Goal: Task Accomplishment & Management: Manage account settings

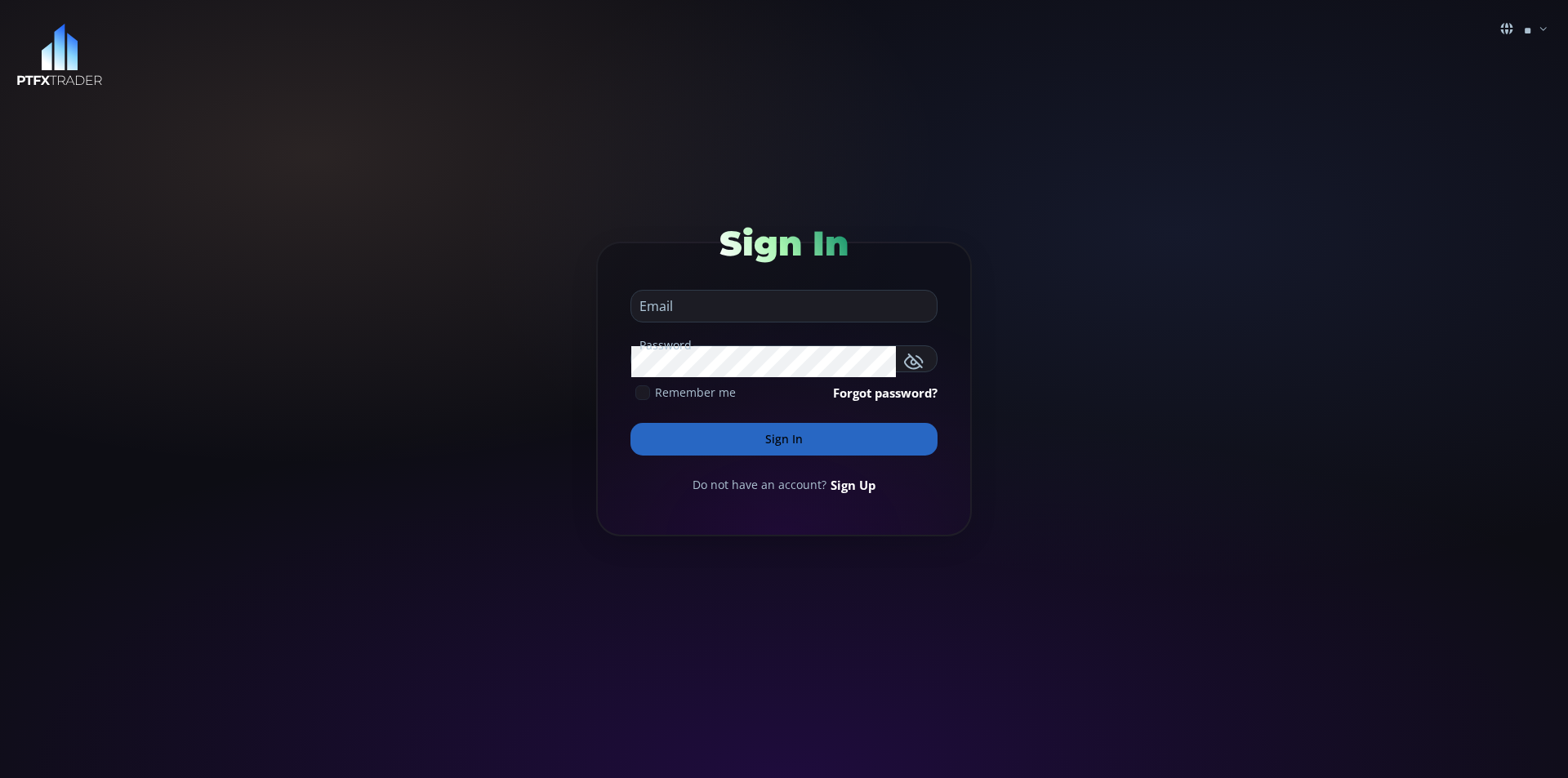
click at [744, 285] on div "Email" at bounding box center [784, 303] width 307 height 38
click at [779, 379] on form "Sign In Email Password Remember me Forgot password? Sign In Do not have an acco…" at bounding box center [784, 389] width 376 height 295
click at [1108, 287] on div "** en it ro fr de Sign In Email Password Remember me Forgot password? Sign In D…" at bounding box center [784, 389] width 1568 height 778
click at [876, 394] on link "Forgot password?" at bounding box center [886, 393] width 105 height 18
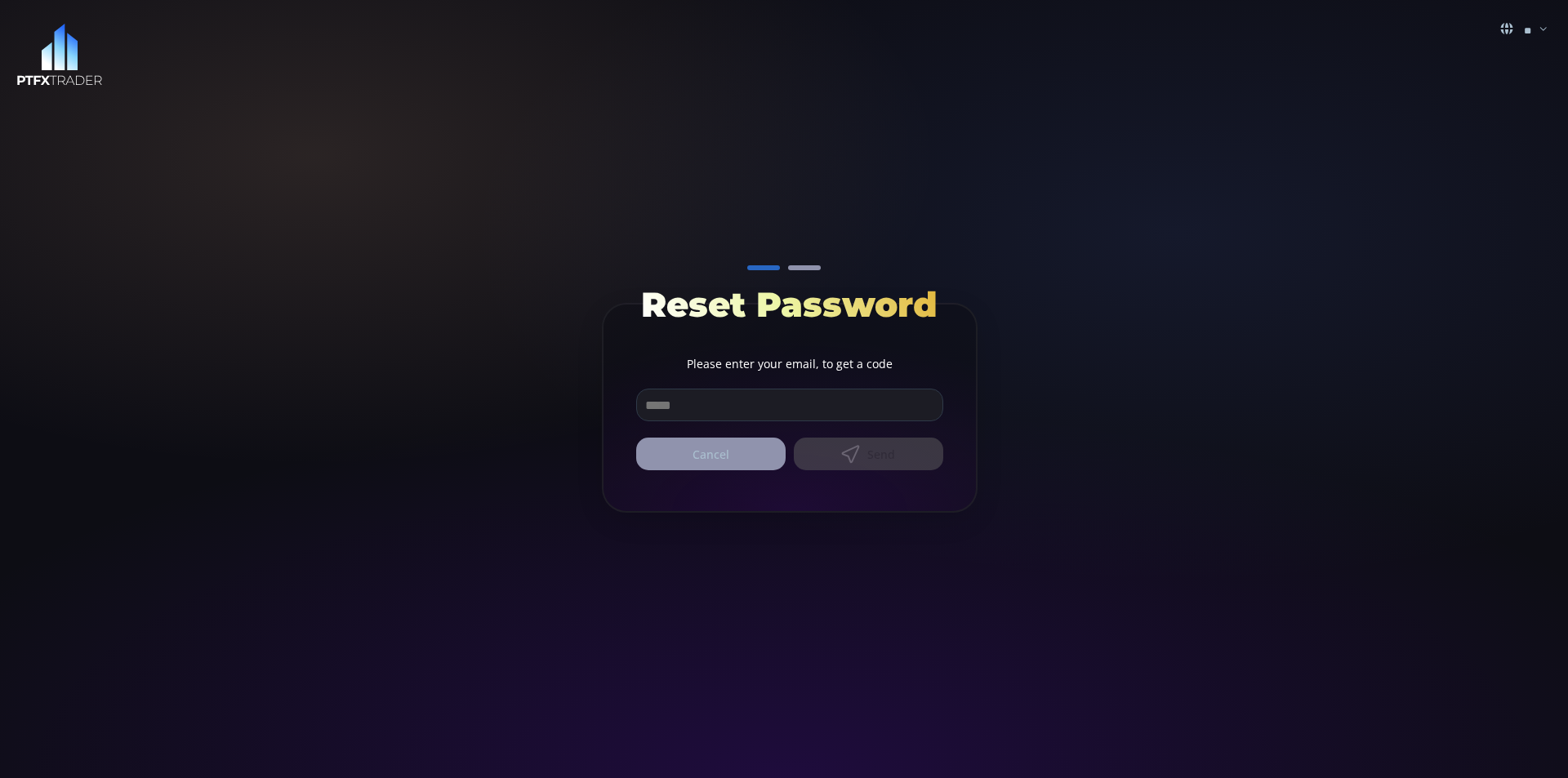
click at [710, 400] on input "email" at bounding box center [790, 404] width 306 height 31
click at [909, 452] on div "Cancel Send" at bounding box center [790, 454] width 307 height 33
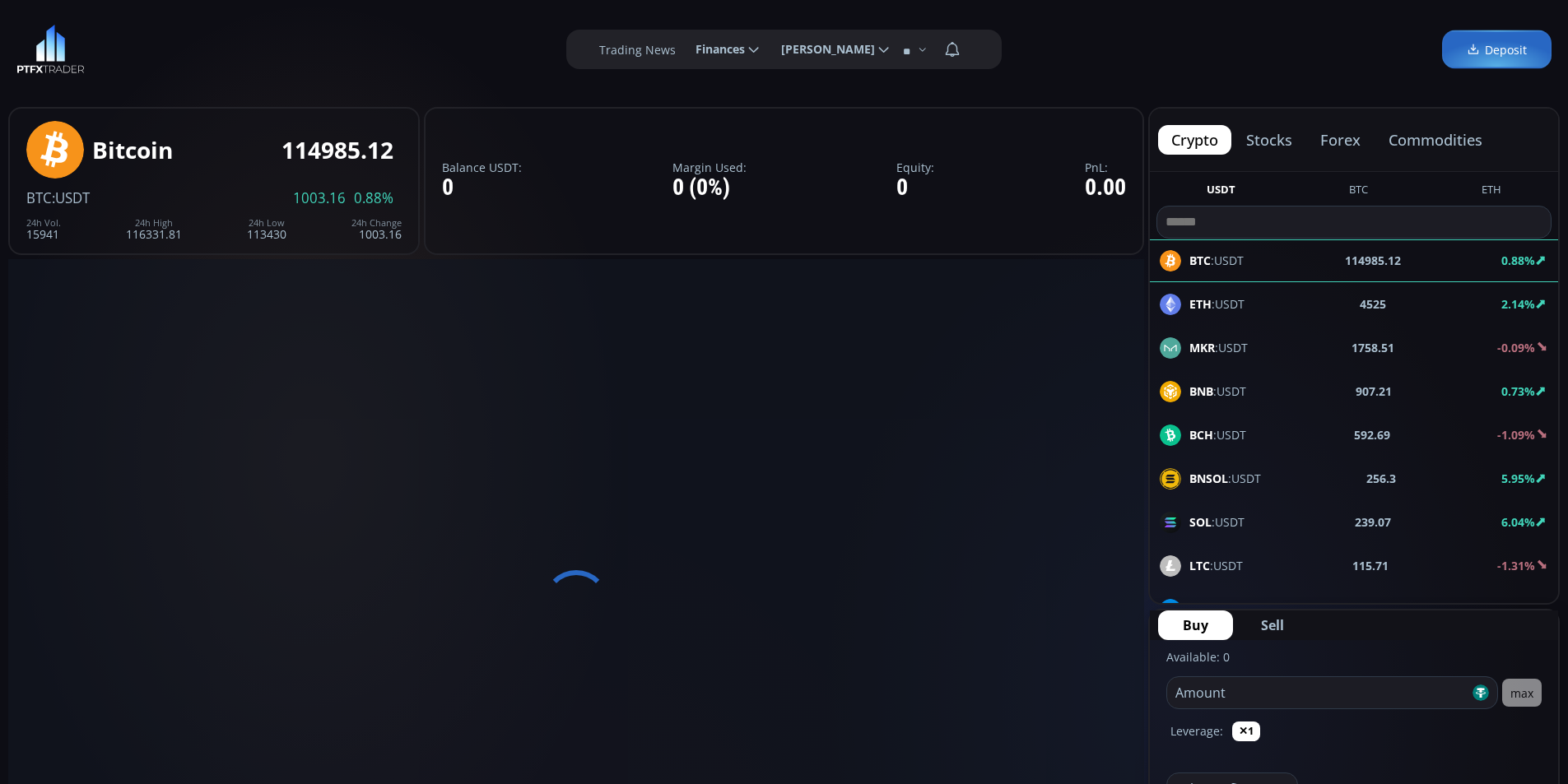
click at [1512, 55] on span "Deposit" at bounding box center [1496, 49] width 60 height 17
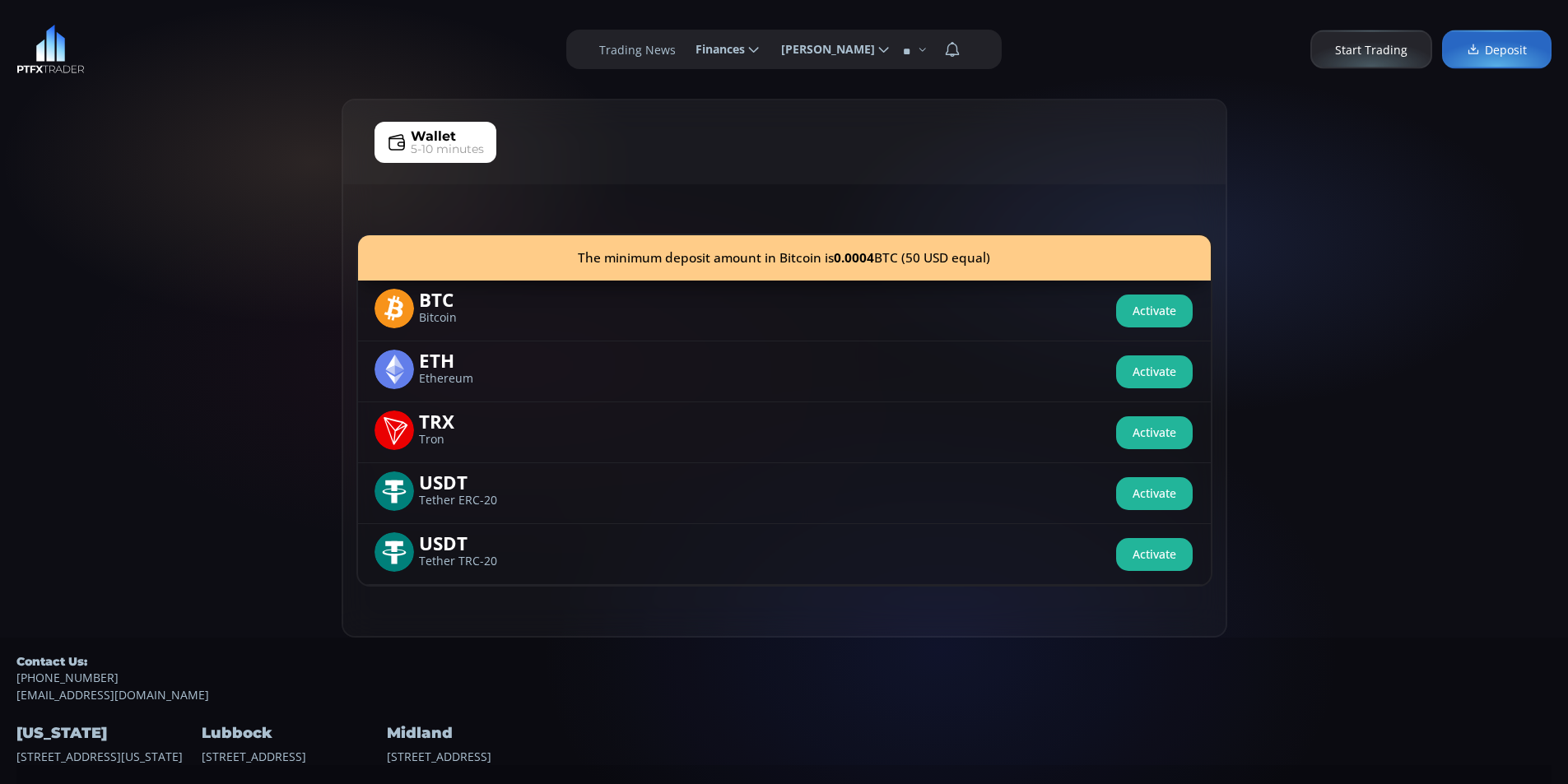
click at [720, 47] on span "Finances" at bounding box center [715, 49] width 61 height 33
click at [682, 47] on input "********" at bounding box center [682, 49] width 0 height 17
click at [720, 122] on label "Withdrawal" at bounding box center [726, 124] width 80 height 25
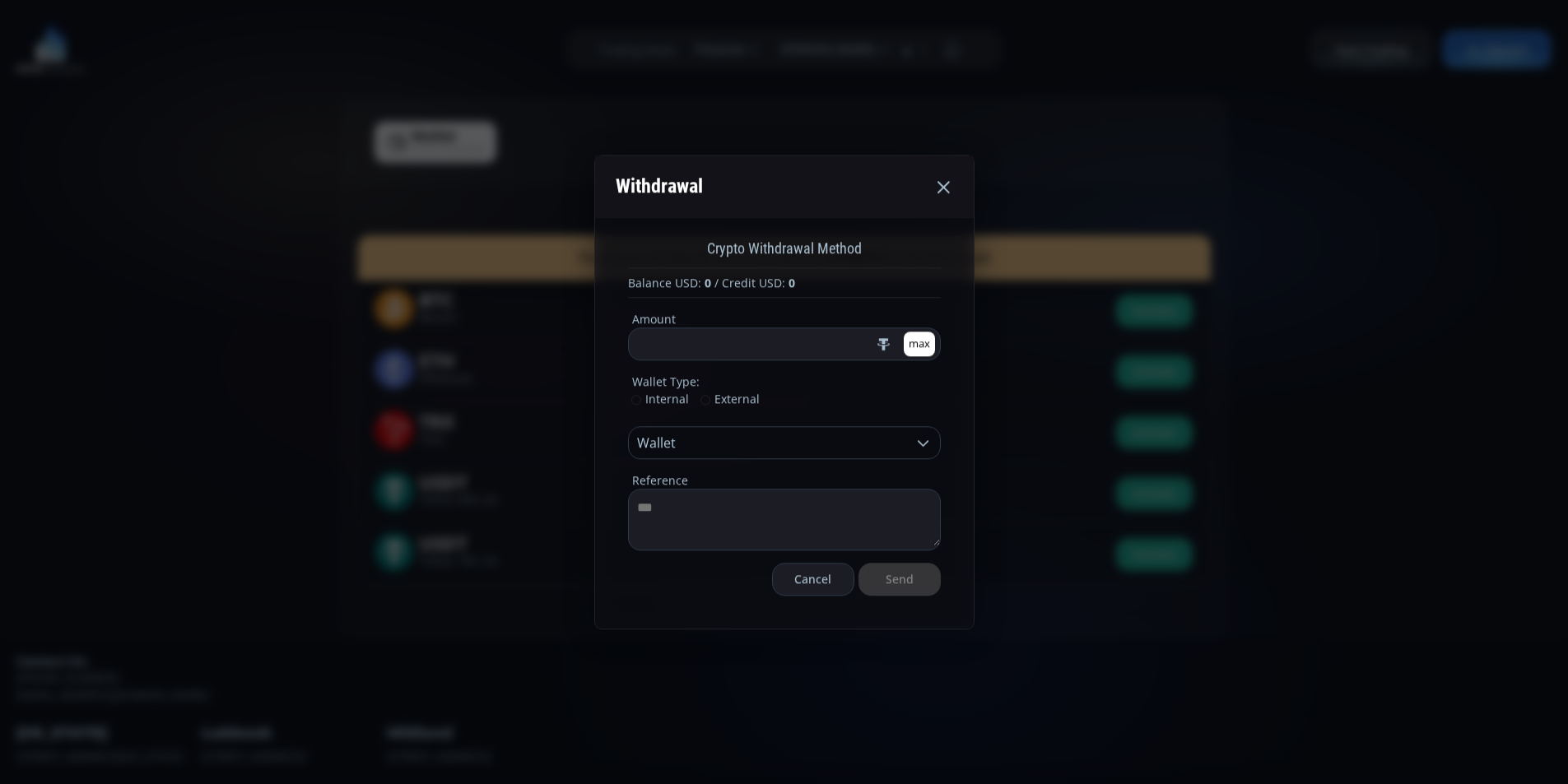
click at [947, 192] on icon at bounding box center [943, 187] width 20 height 20
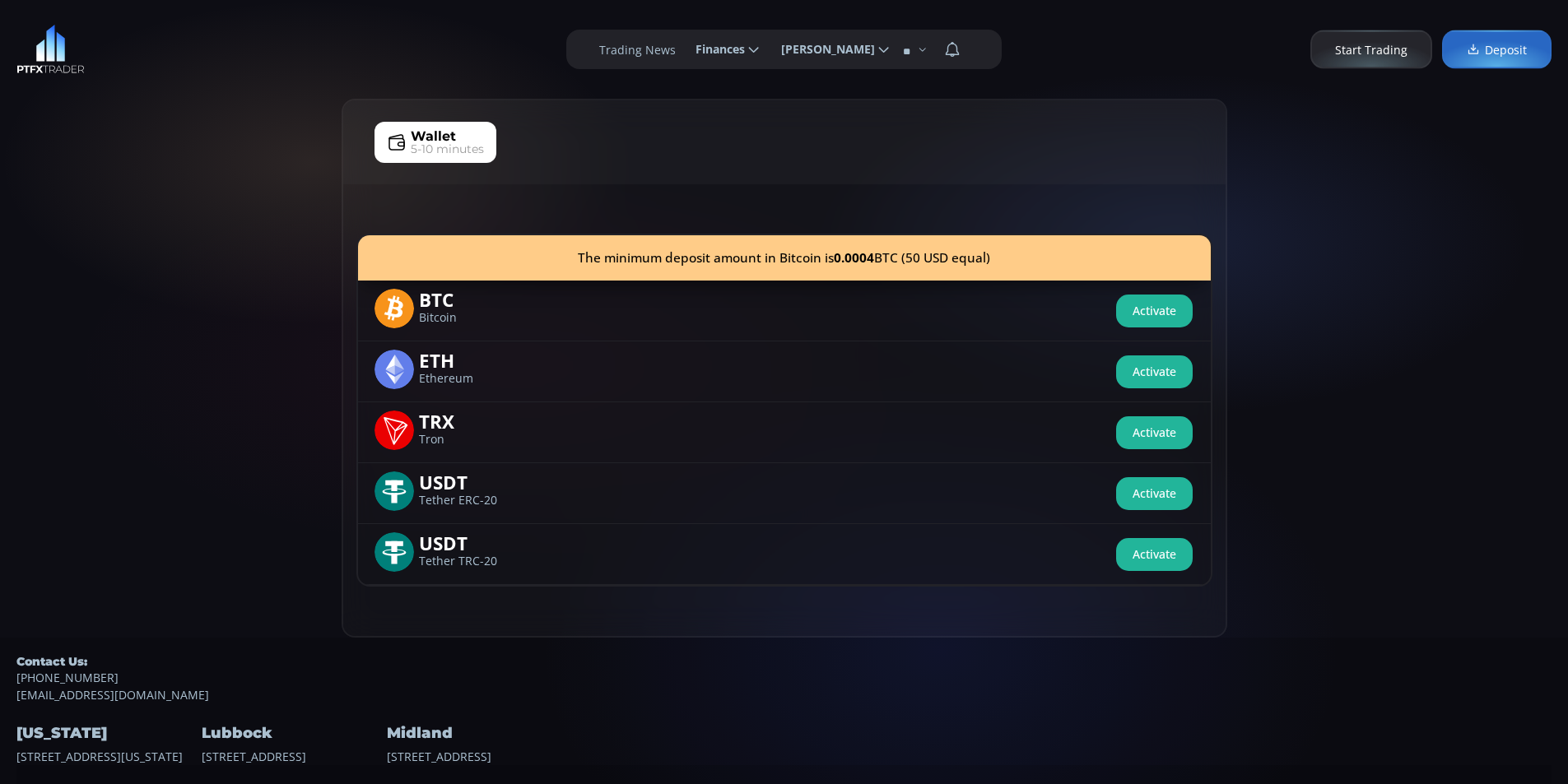
click at [134, 243] on div "Wallet 5-10 minutes The minimum deposit amount in Bitcoin is 0.0004 BTC (50 USD…" at bounding box center [784, 368] width 1568 height 539
drag, startPoint x: 3, startPoint y: 298, endPoint x: 52, endPoint y: 284, distance: 51.0
click at [4, 298] on div "Wallet 5-10 minutes The minimum deposit amount in Bitcoin is 0.0004 BTC (50 USD…" at bounding box center [784, 368] width 1568 height 539
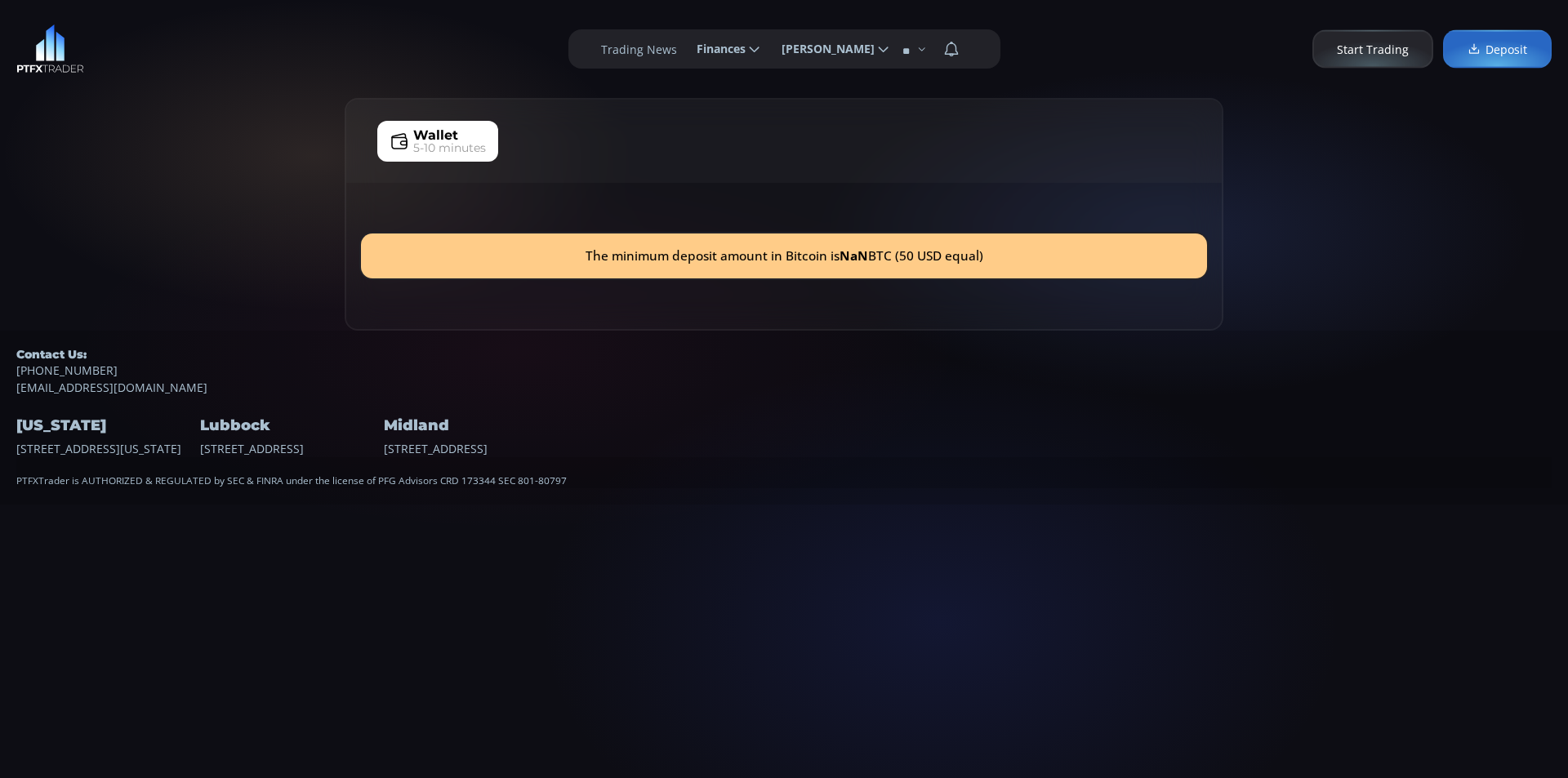
drag, startPoint x: 815, startPoint y: 504, endPoint x: 772, endPoint y: 468, distance: 56.1
click at [812, 488] on div "PTFXTrader is AUTHORIZED & REGULATED by SEC & FINRA under the license of PFG Ad…" at bounding box center [784, 472] width 1535 height 31
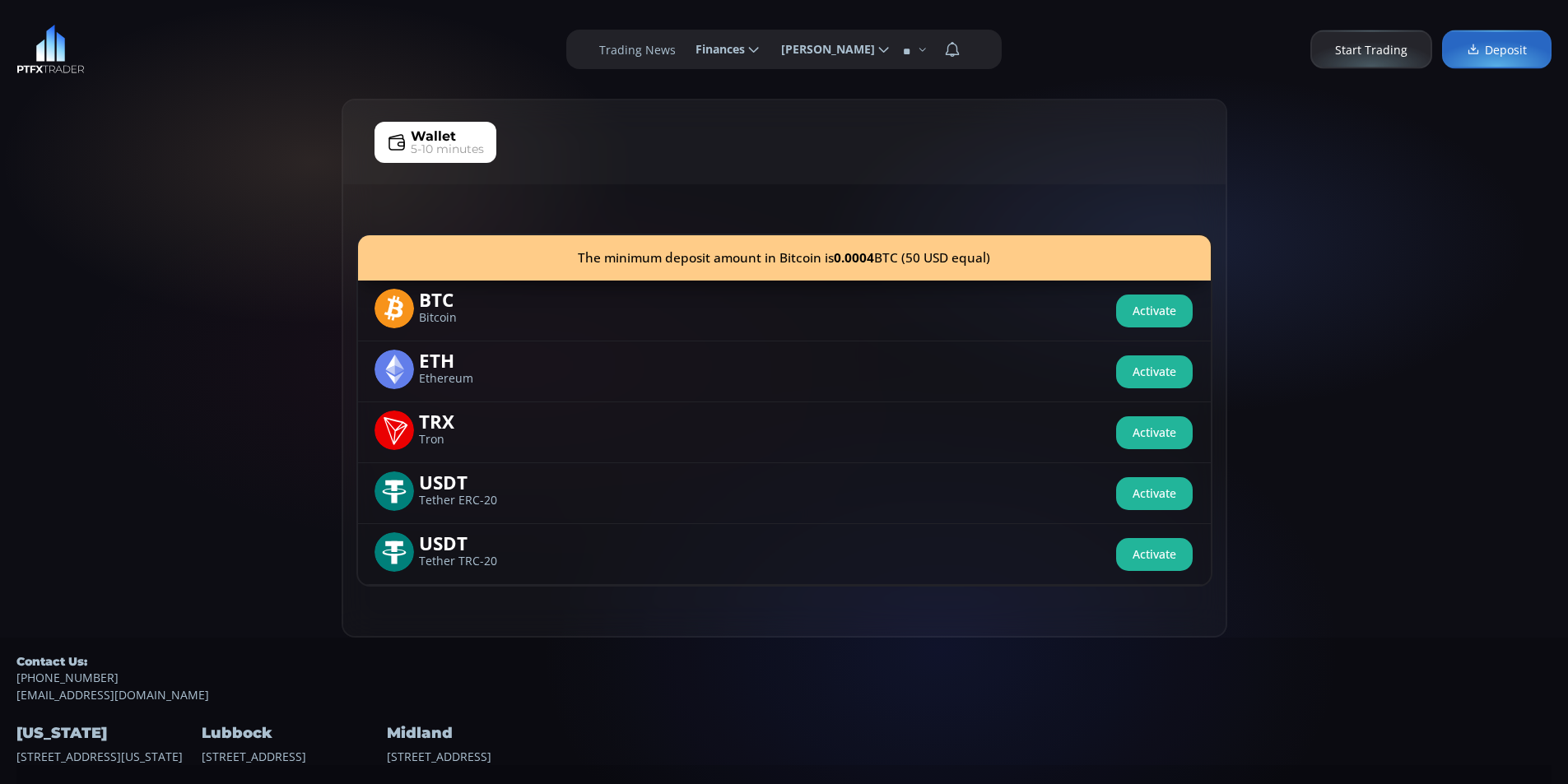
click at [55, 55] on img at bounding box center [50, 49] width 68 height 49
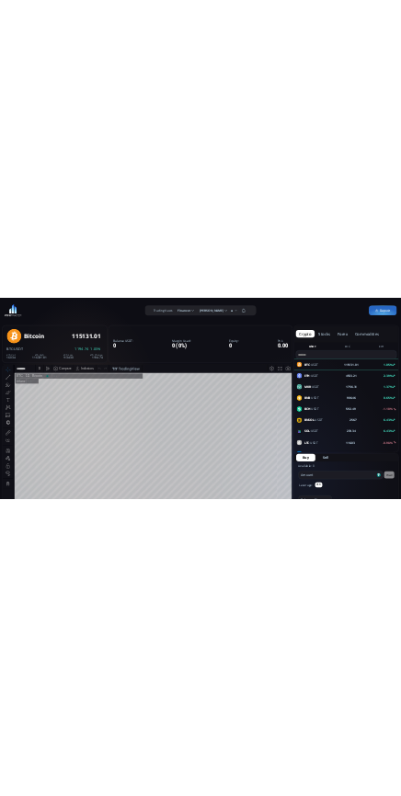
scroll to position [256, 0]
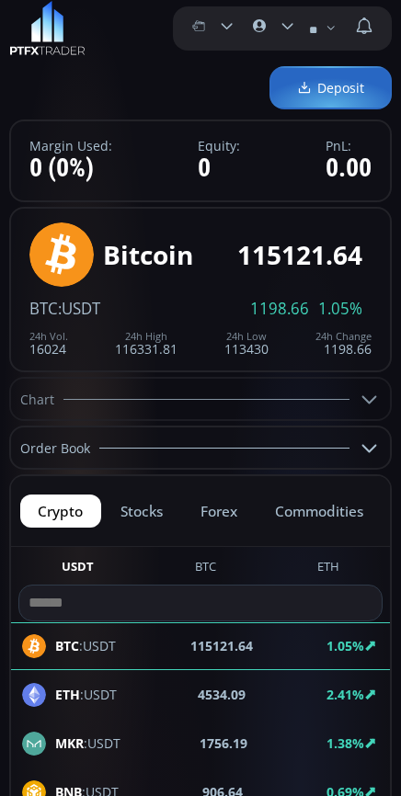
click at [56, 514] on button "crypto" at bounding box center [60, 511] width 81 height 33
click at [154, 515] on button "stocks" at bounding box center [142, 511] width 78 height 33
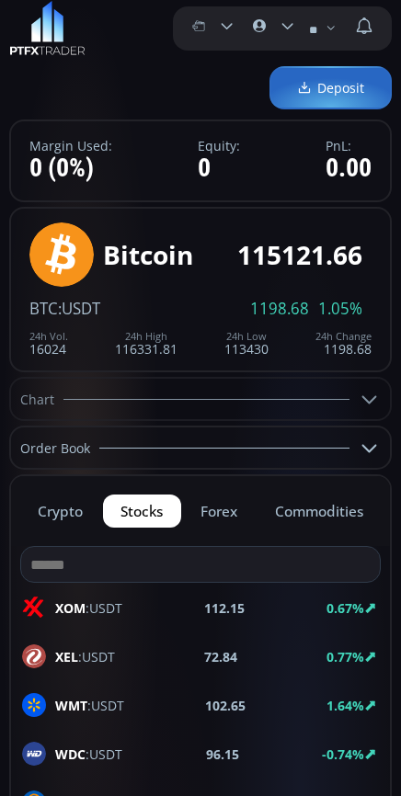
click at [222, 517] on button "forex" at bounding box center [219, 511] width 73 height 33
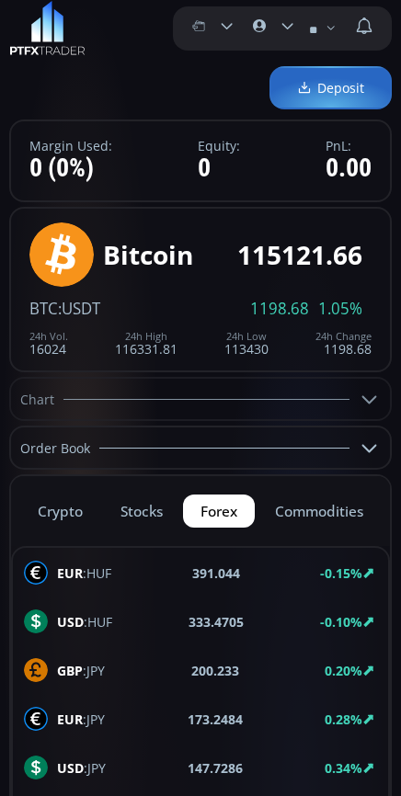
click at [330, 514] on button "commodities" at bounding box center [318, 511] width 124 height 33
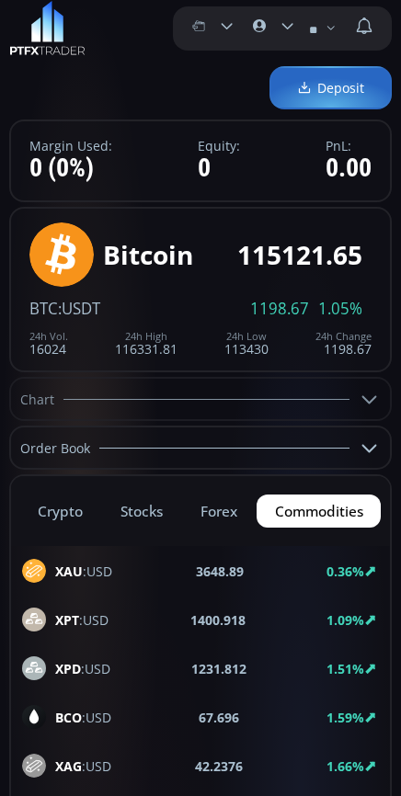
click at [56, 514] on button "crypto" at bounding box center [60, 511] width 81 height 33
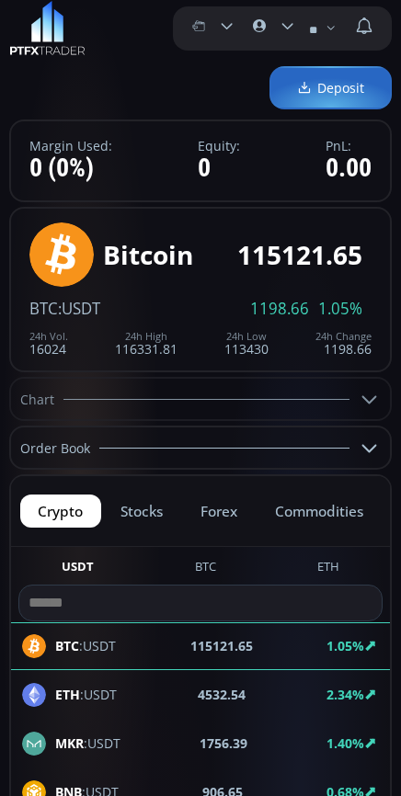
click at [77, 517] on button "crypto" at bounding box center [60, 511] width 81 height 33
click at [158, 507] on button "stocks" at bounding box center [142, 511] width 78 height 33
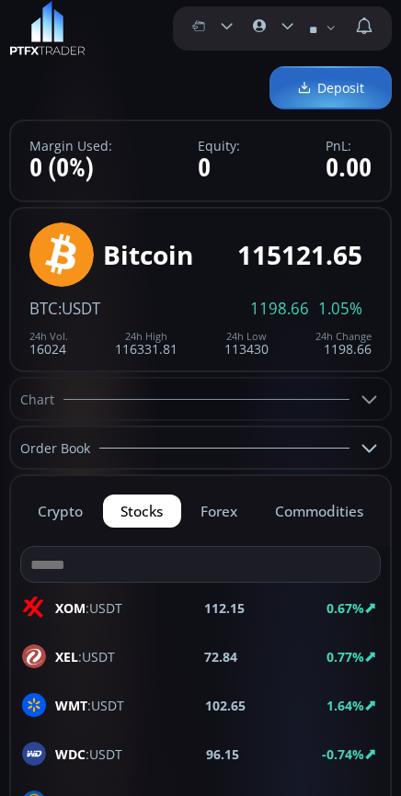
click at [230, 515] on button "forex" at bounding box center [219, 511] width 73 height 33
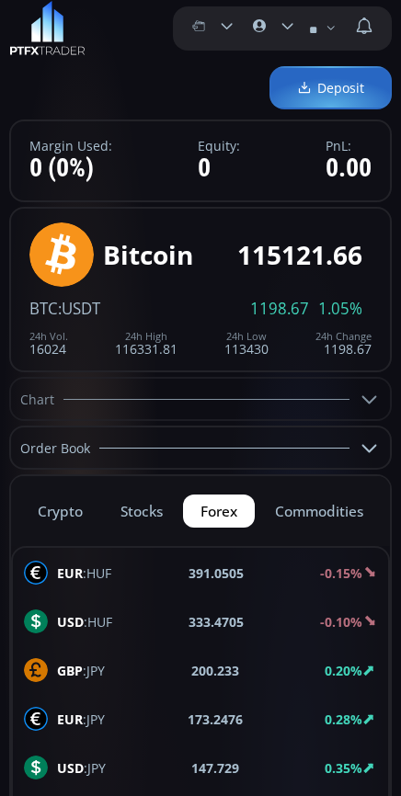
click at [324, 520] on button "commodities" at bounding box center [318, 511] width 124 height 33
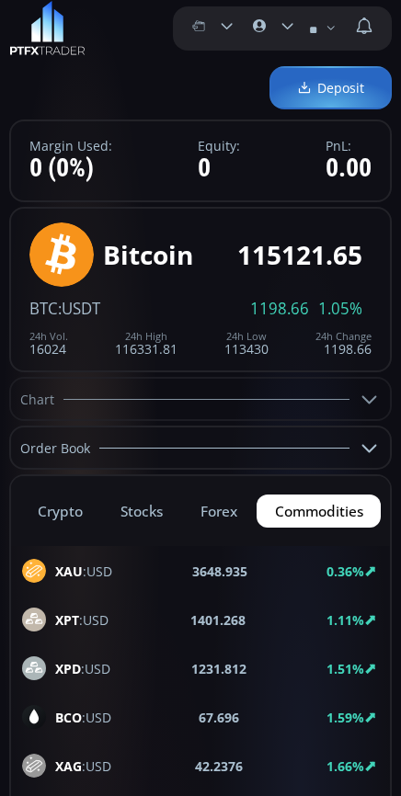
click at [233, 516] on button "forex" at bounding box center [219, 511] width 73 height 33
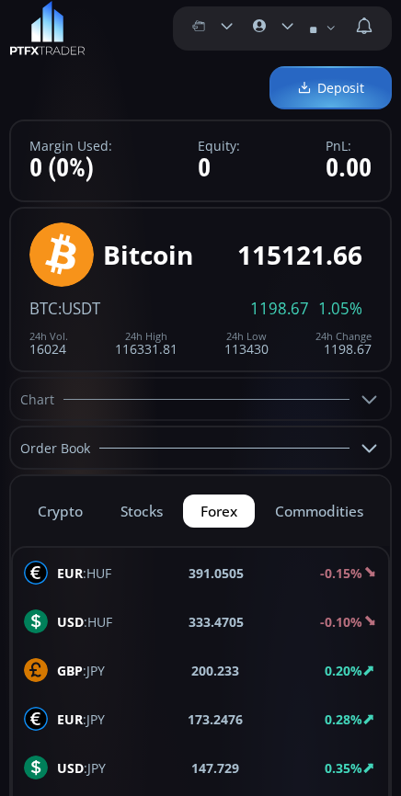
click at [154, 515] on button "stocks" at bounding box center [142, 511] width 78 height 33
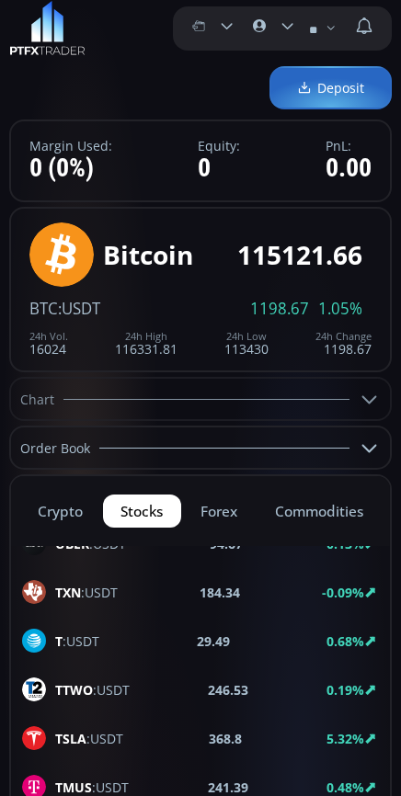
scroll to position [0, 0]
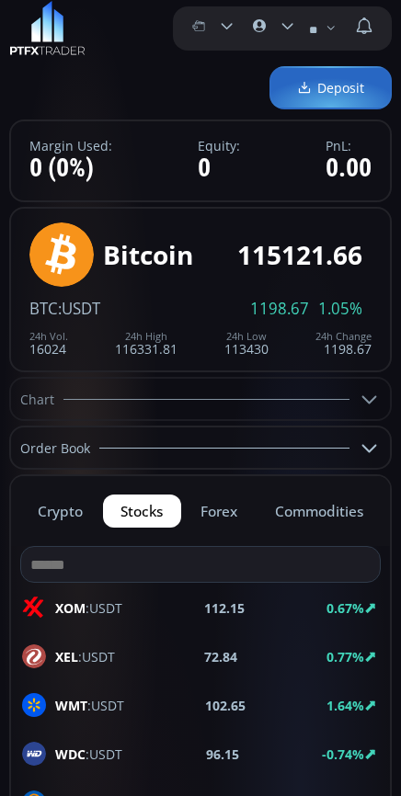
click at [65, 521] on button "crypto" at bounding box center [60, 511] width 81 height 33
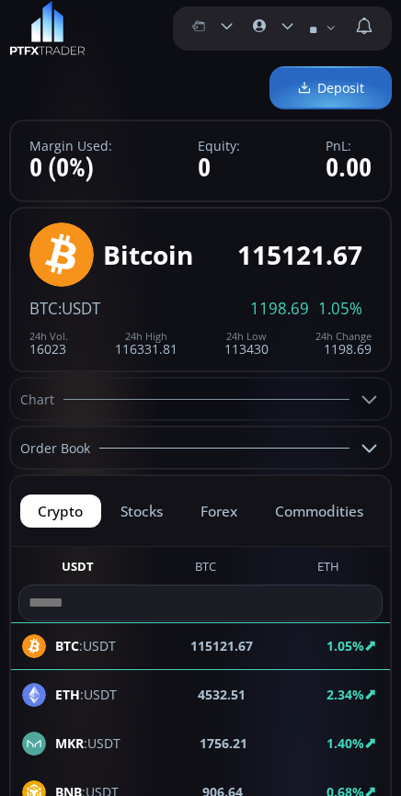
click at [370, 406] on icon at bounding box center [370, 399] width 22 height 22
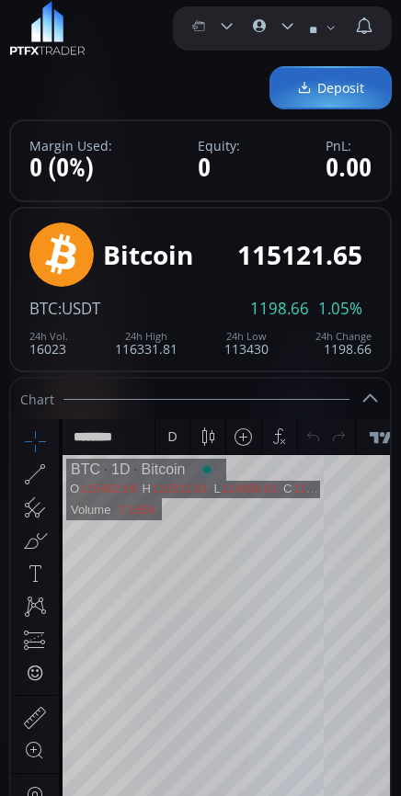
click at [364, 397] on icon at bounding box center [370, 399] width 22 height 22
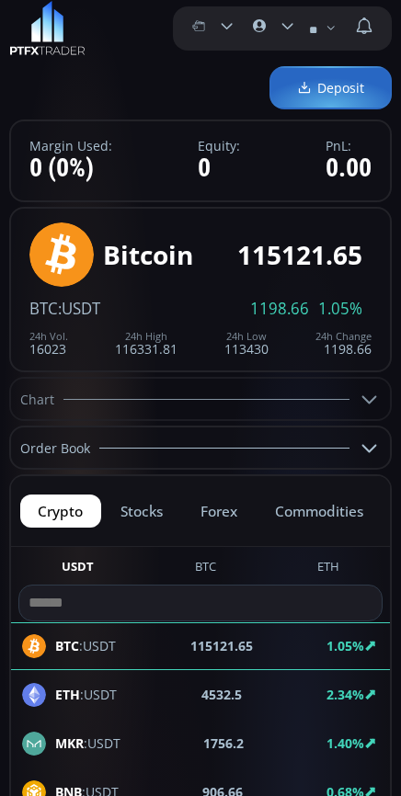
click at [370, 458] on icon at bounding box center [370, 448] width 22 height 22
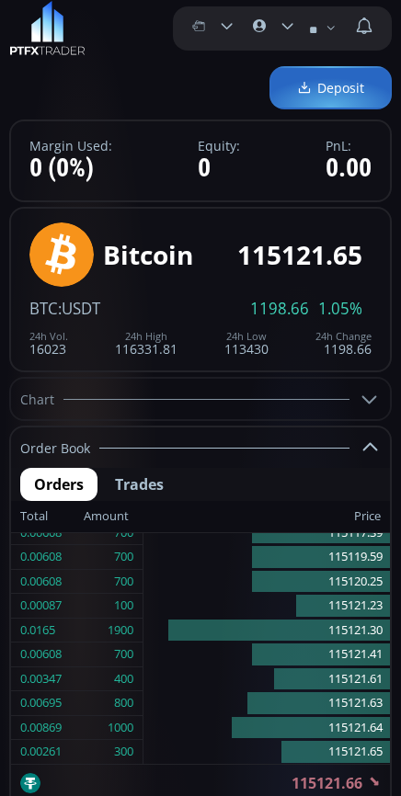
click at [370, 448] on icon at bounding box center [370, 448] width 22 height 22
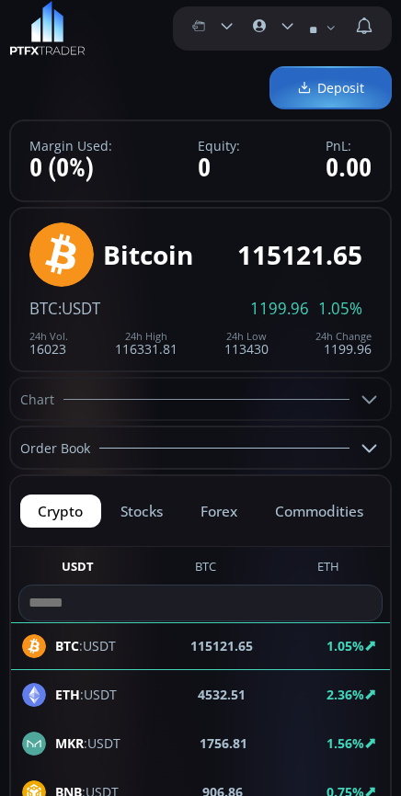
click at [154, 518] on button "stocks" at bounding box center [142, 511] width 78 height 33
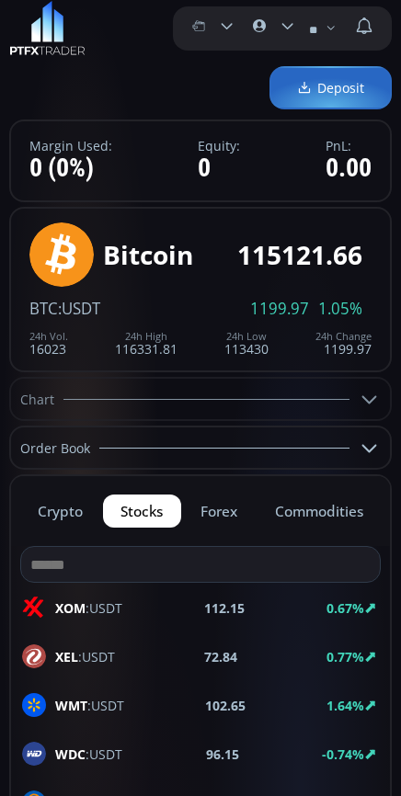
click at [72, 516] on button "crypto" at bounding box center [60, 511] width 81 height 33
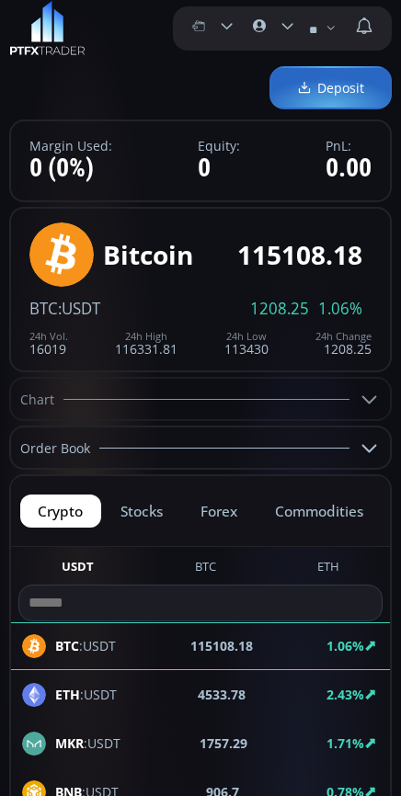
click at [142, 510] on button "stocks" at bounding box center [142, 511] width 78 height 33
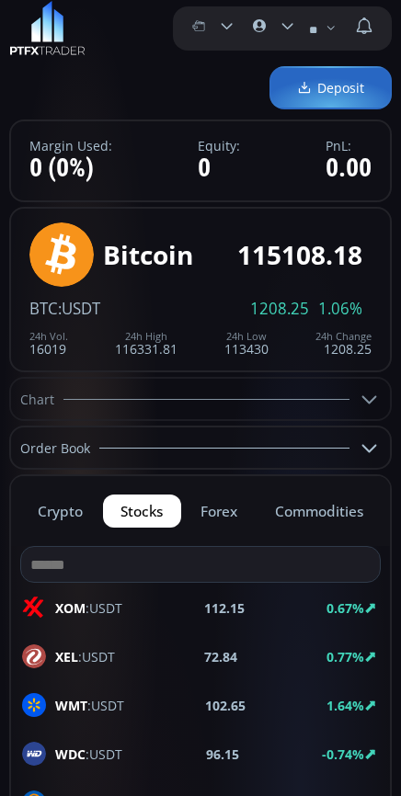
click at [235, 508] on button "forex" at bounding box center [219, 511] width 73 height 33
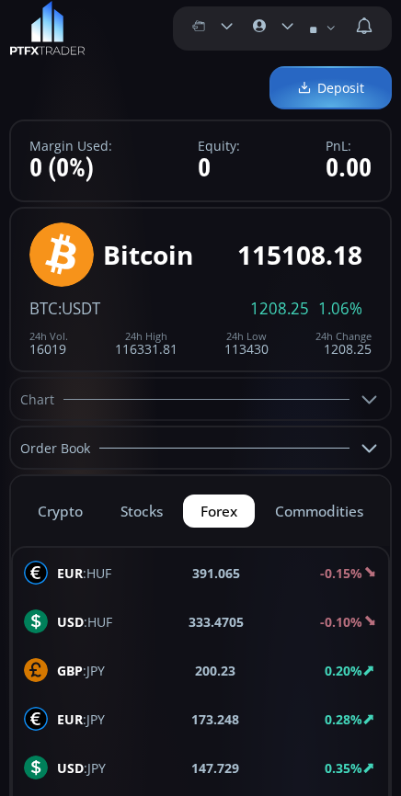
click at [316, 518] on button "commodities" at bounding box center [318, 511] width 124 height 33
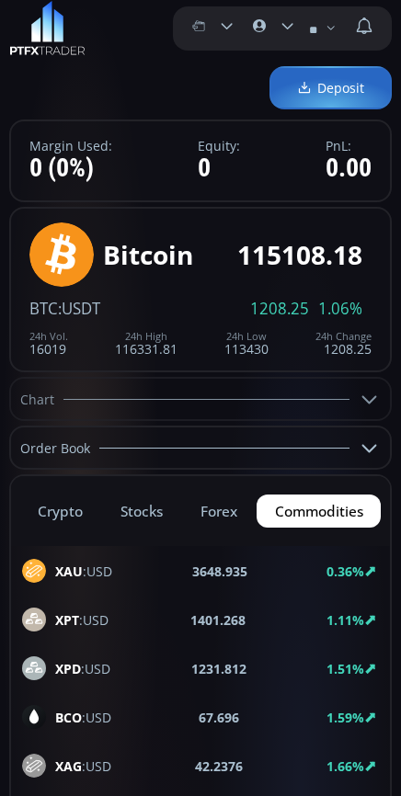
click at [217, 515] on button "forex" at bounding box center [219, 511] width 73 height 33
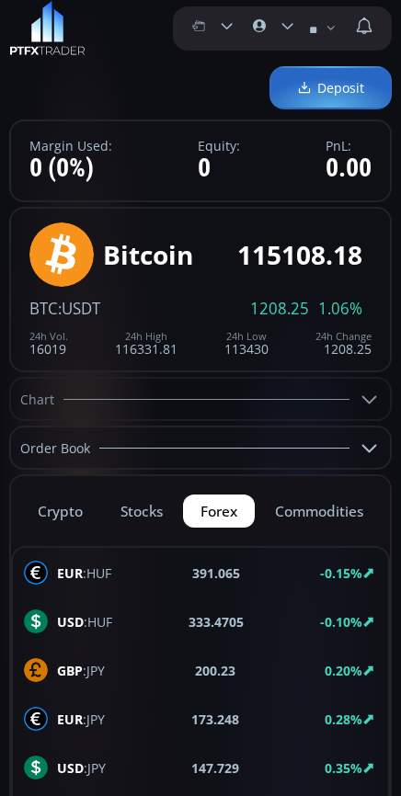
click at [130, 521] on button "stocks" at bounding box center [142, 511] width 78 height 33
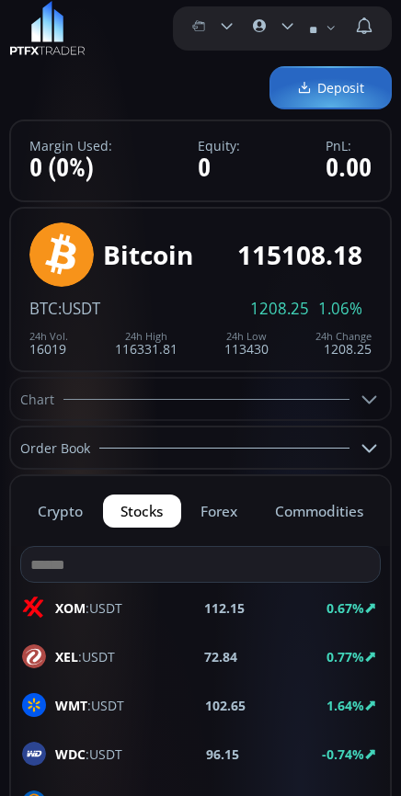
click at [65, 517] on button "crypto" at bounding box center [60, 511] width 81 height 33
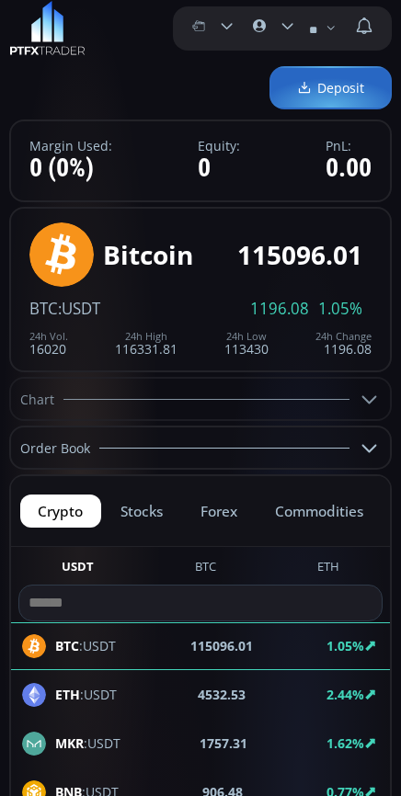
click at [150, 512] on button "stocks" at bounding box center [142, 511] width 78 height 33
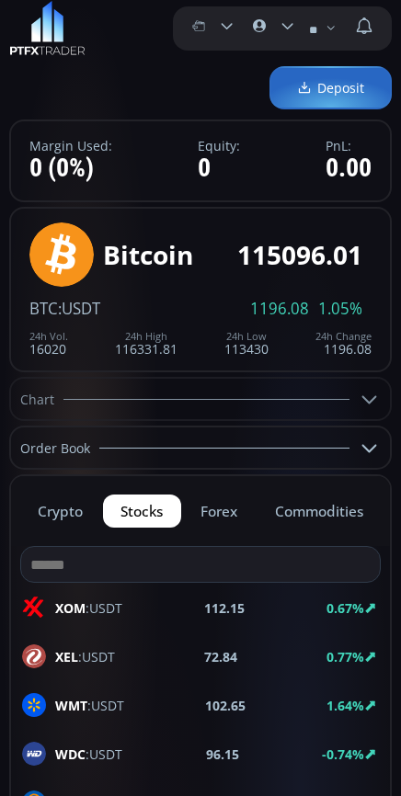
click at [340, 517] on button "commodities" at bounding box center [318, 511] width 124 height 33
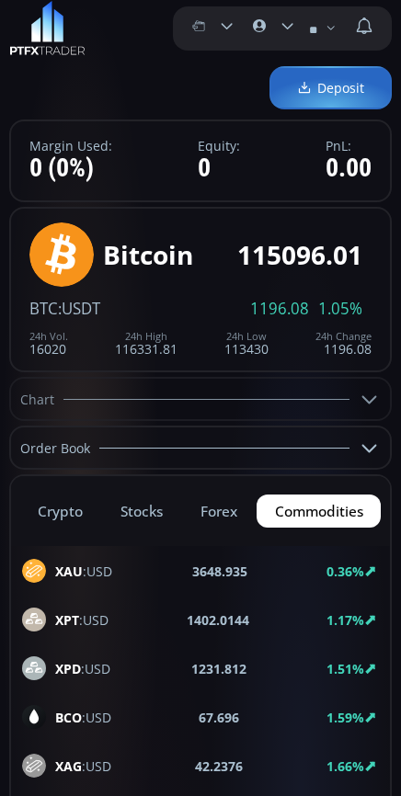
click at [154, 496] on button "stocks" at bounding box center [142, 511] width 78 height 33
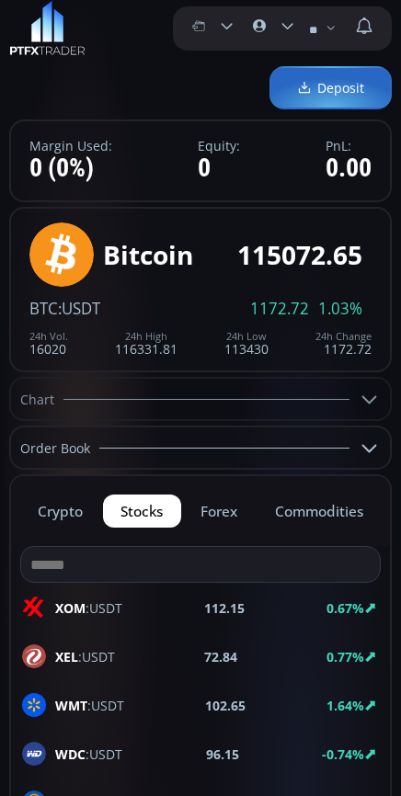
click at [63, 519] on button "crypto" at bounding box center [60, 511] width 81 height 33
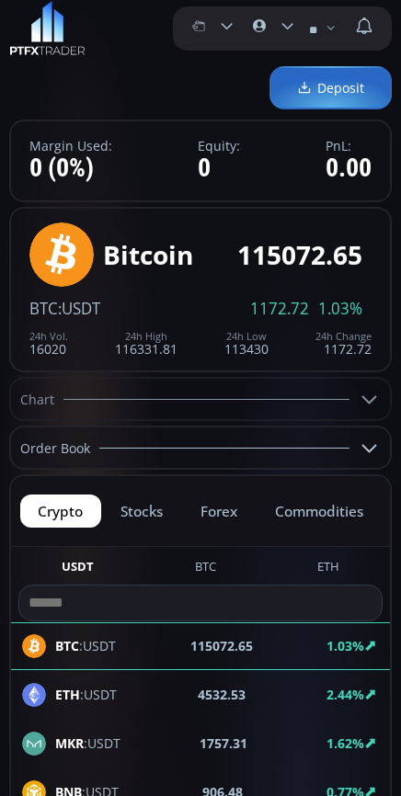
click at [134, 521] on button "stocks" at bounding box center [142, 511] width 78 height 33
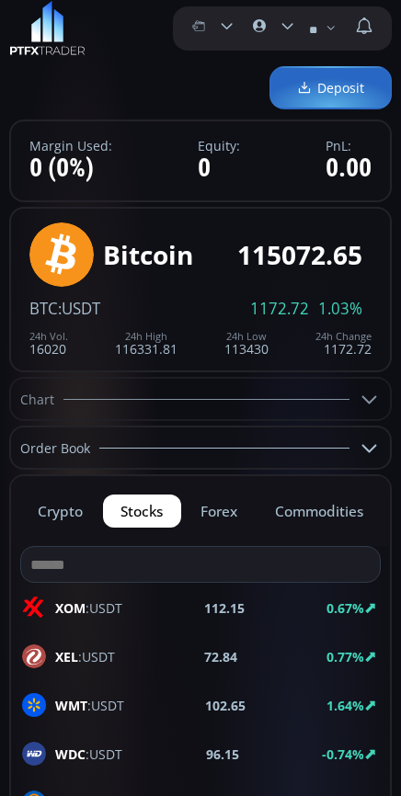
click at [72, 520] on button "crypto" at bounding box center [60, 511] width 81 height 33
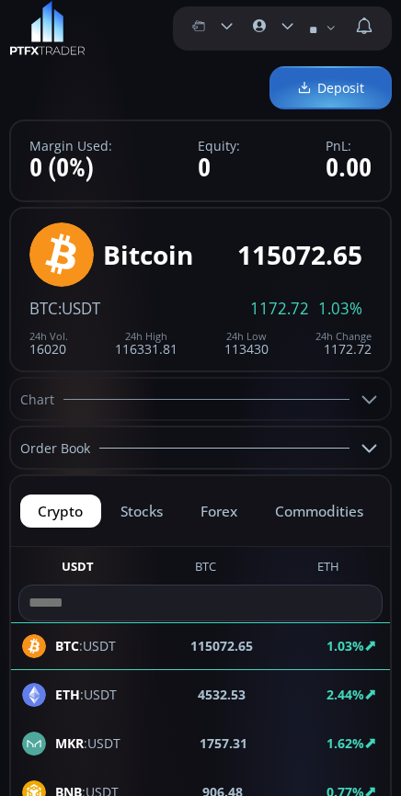
click at [149, 520] on button "stocks" at bounding box center [142, 511] width 78 height 33
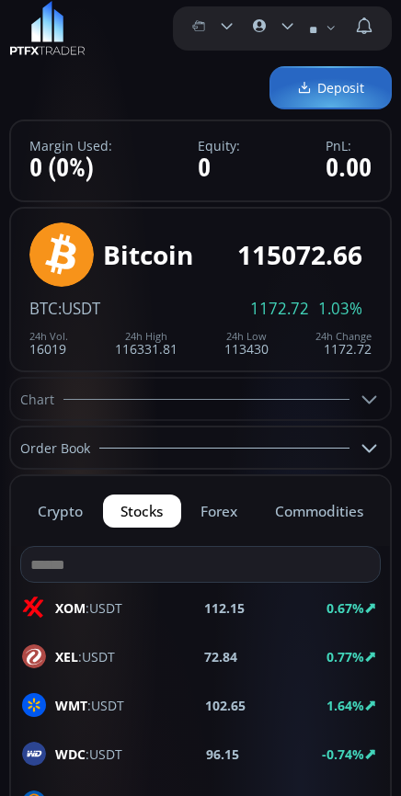
click at [209, 512] on button "forex" at bounding box center [219, 511] width 73 height 33
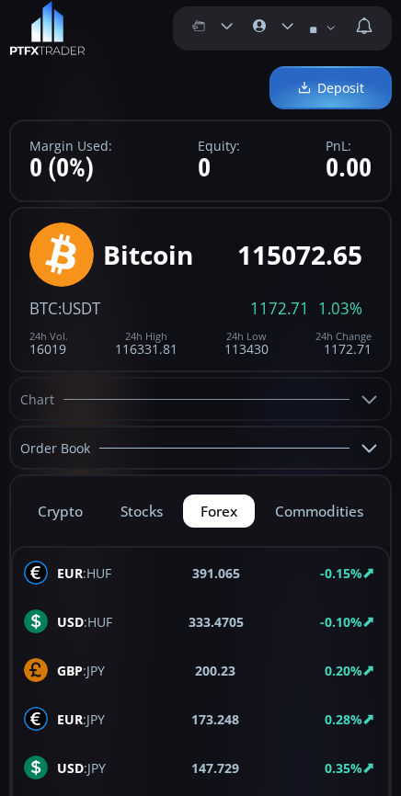
click at [129, 505] on button "stocks" at bounding box center [142, 511] width 78 height 33
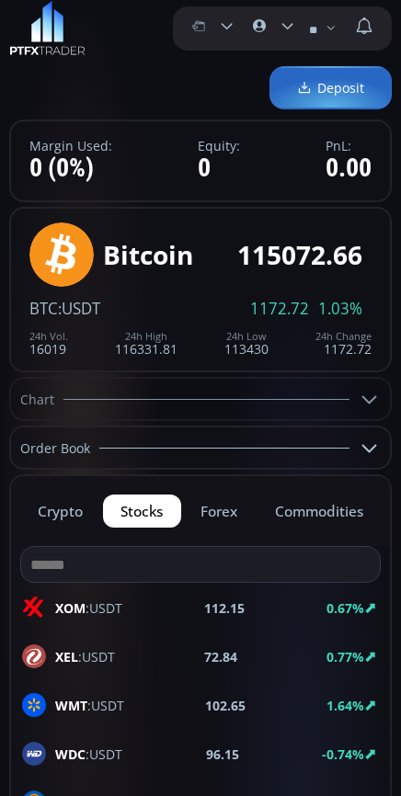
click at [281, 28] on icon at bounding box center [287, 25] width 17 height 17
click at [278, 28] on input "**********" at bounding box center [278, 26] width 0 height 19
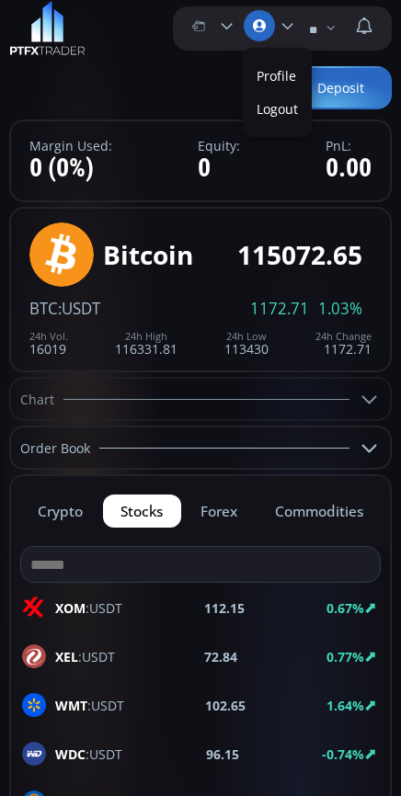
click at [279, 72] on link "Profile" at bounding box center [277, 76] width 60 height 28
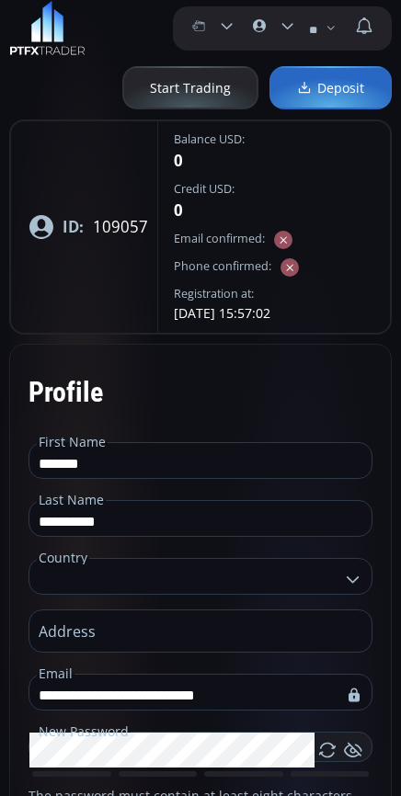
type input "**********"
click at [52, 23] on img at bounding box center [47, 28] width 76 height 55
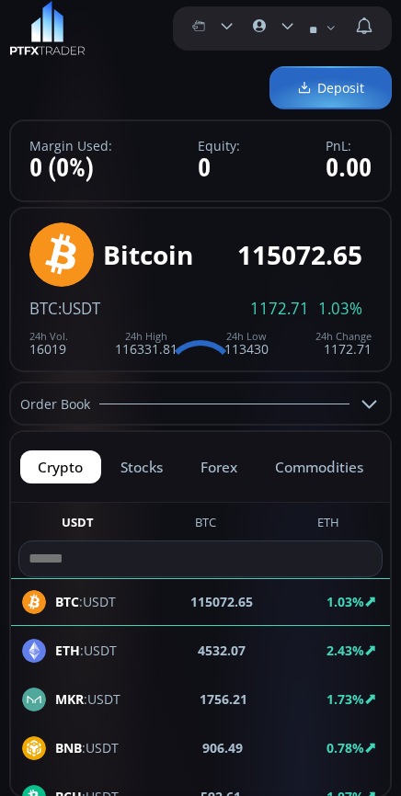
click at [226, 27] on icon at bounding box center [227, 25] width 17 height 17
click at [217, 27] on input "********" at bounding box center [217, 26] width 0 height 19
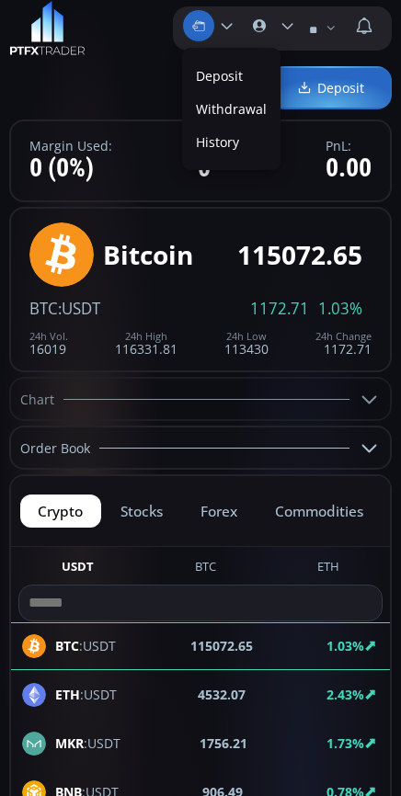
scroll to position [0, 55]
click at [137, 96] on div "Deposit" at bounding box center [200, 87] width 382 height 43
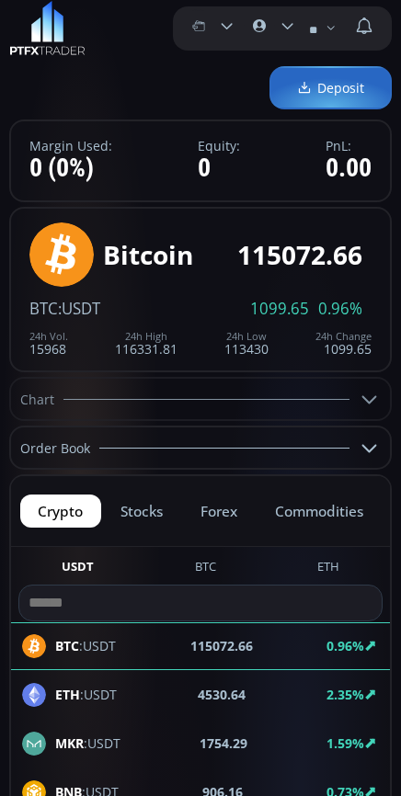
click at [210, 30] on icon at bounding box center [198, 25] width 33 height 33
click at [217, 30] on input "********" at bounding box center [217, 26] width 0 height 19
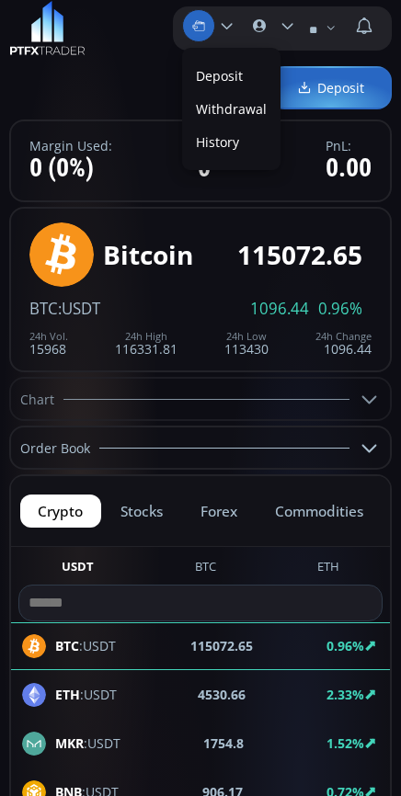
click at [256, 118] on label "Withdrawal" at bounding box center [231, 109] width 89 height 28
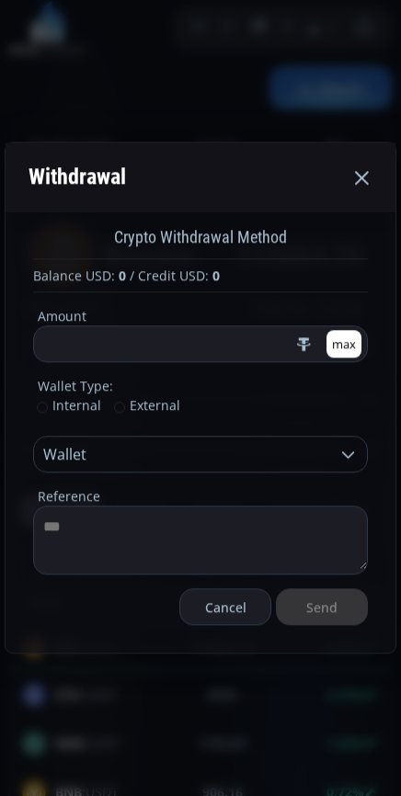
click at [111, 348] on input "*" at bounding box center [163, 344] width 258 height 35
click at [115, 406] on span "External" at bounding box center [147, 405] width 66 height 17
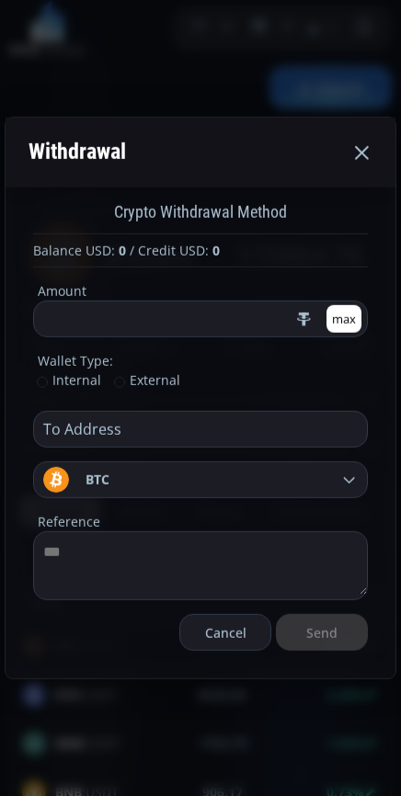
click at [144, 436] on input "text" at bounding box center [196, 429] width 324 height 35
click at [63, 380] on span "Internal" at bounding box center [69, 379] width 64 height 17
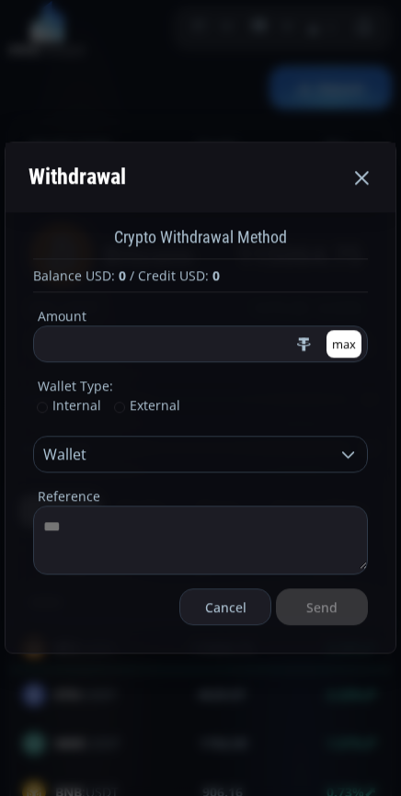
click at [232, 463] on input at bounding box center [186, 455] width 305 height 35
click at [216, 394] on fieldset "Wallet Type: Internal External" at bounding box center [200, 397] width 335 height 40
click at [83, 529] on textarea at bounding box center [200, 538] width 333 height 63
click at [125, 404] on span "External" at bounding box center [147, 405] width 66 height 17
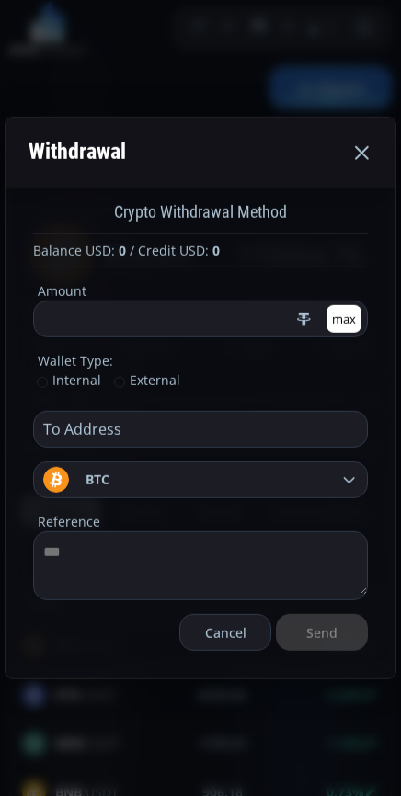
click at [365, 152] on icon at bounding box center [361, 153] width 22 height 22
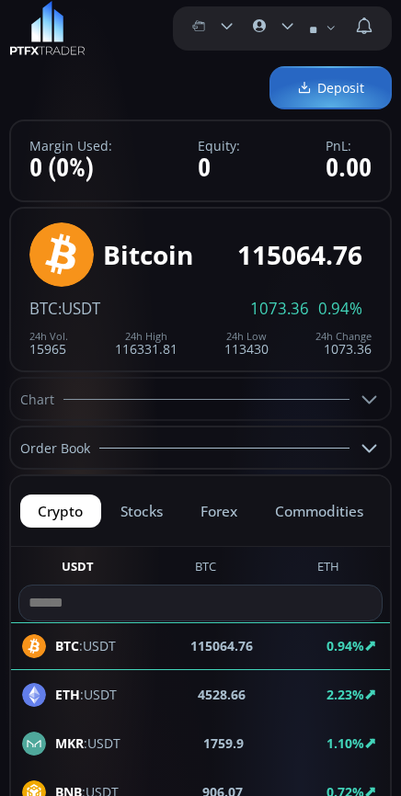
click at [371, 407] on icon at bounding box center [370, 399] width 22 height 22
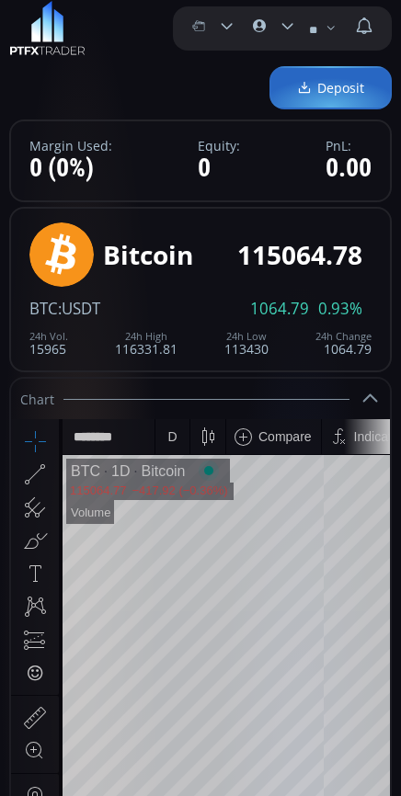
click at [372, 404] on icon at bounding box center [370, 399] width 22 height 22
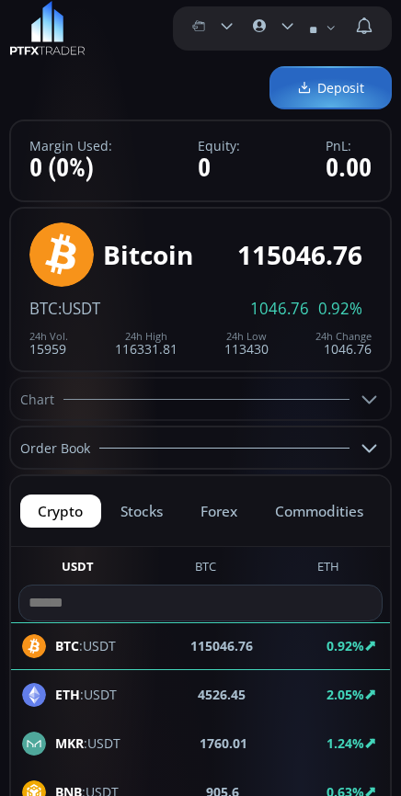
click at [222, 23] on icon at bounding box center [227, 25] width 17 height 17
click at [217, 23] on input "********" at bounding box center [217, 26] width 0 height 19
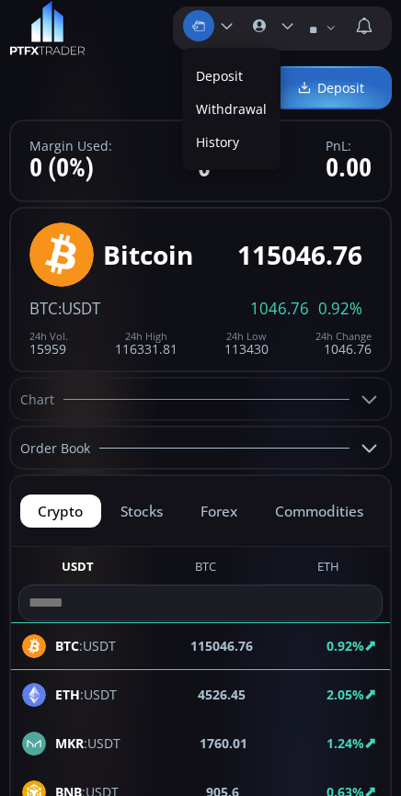
scroll to position [0, 55]
click at [81, 53] on img at bounding box center [47, 28] width 76 height 55
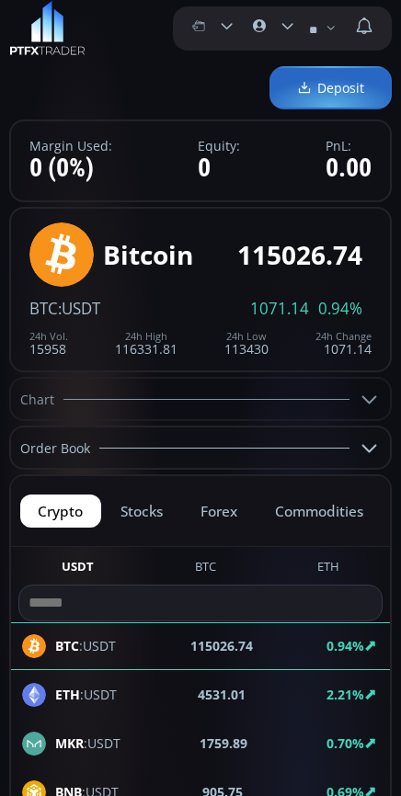
click at [275, 29] on icon at bounding box center [259, 25] width 33 height 33
click at [278, 29] on input "**********" at bounding box center [278, 26] width 0 height 19
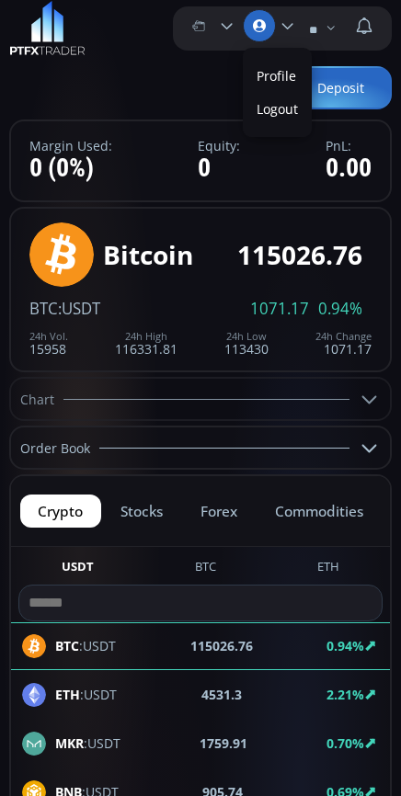
click at [297, 75] on link "Profile" at bounding box center [277, 76] width 60 height 28
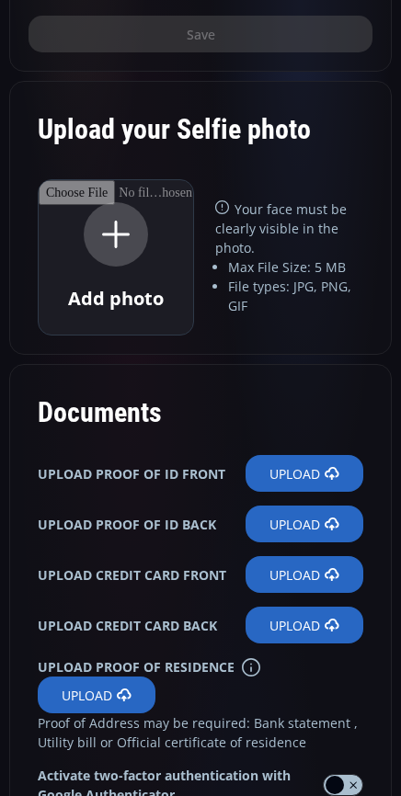
scroll to position [919, 0]
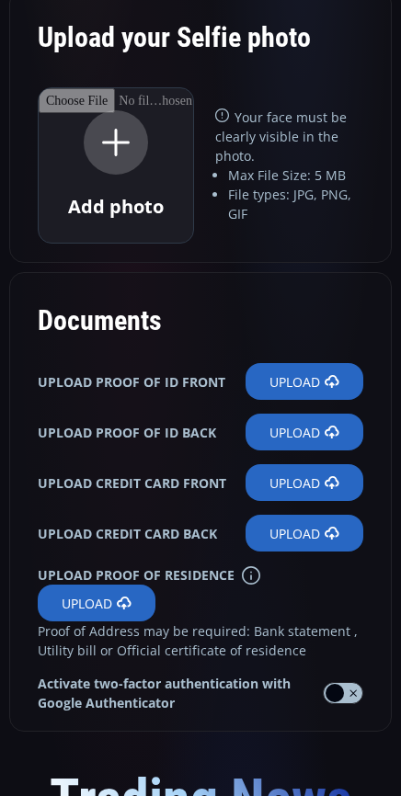
click at [298, 388] on label "Upload" at bounding box center [304, 381] width 118 height 37
click at [0, 0] on input "Upload" at bounding box center [0, 0] width 0 height 0
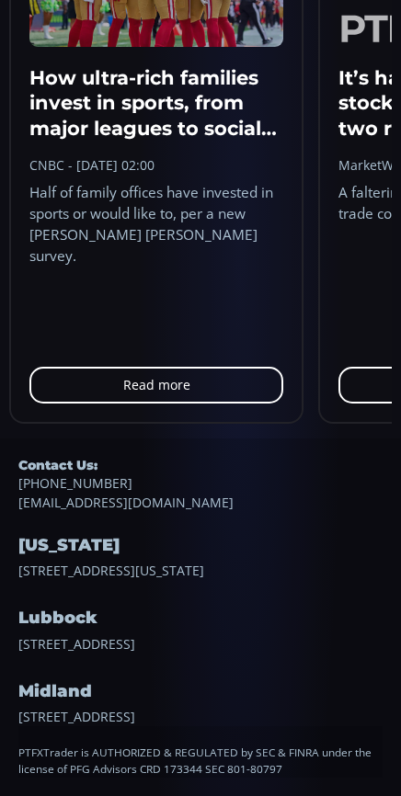
scroll to position [2005, 0]
click at [25, 603] on h4 "Lubbock" at bounding box center [119, 618] width 202 height 30
click at [41, 603] on h4 "Lubbock" at bounding box center [119, 618] width 202 height 30
click at [65, 603] on h4 "Lubbock" at bounding box center [119, 618] width 202 height 30
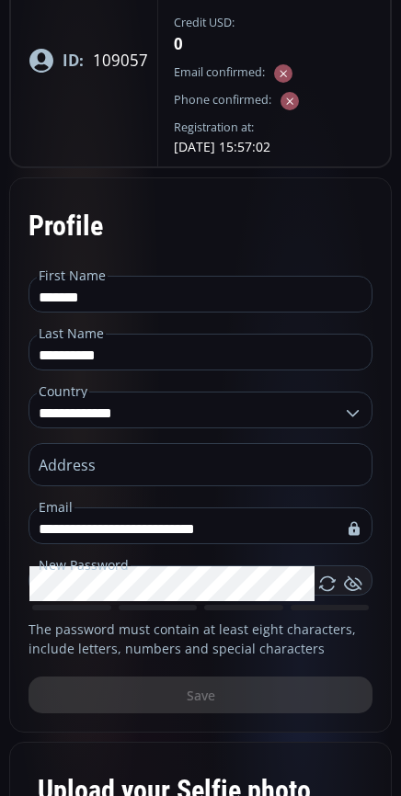
scroll to position [0, 0]
